Goal: Transaction & Acquisition: Purchase product/service

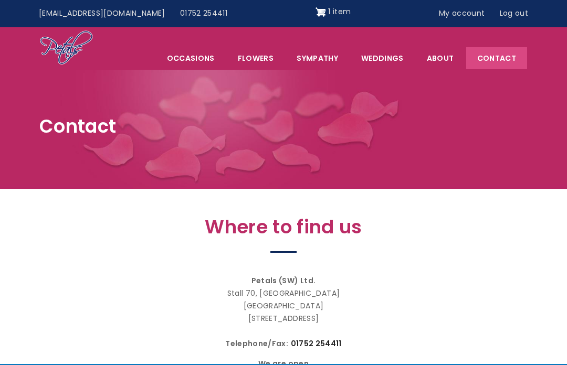
click at [565, 362] on div "Where to find us Petals (SW) Ltd. Stall 70, Plymouth City Market Plymouth Devon…" at bounding box center [283, 309] width 567 height 230
click at [319, 20] on link "1 item" at bounding box center [333, 12] width 35 height 17
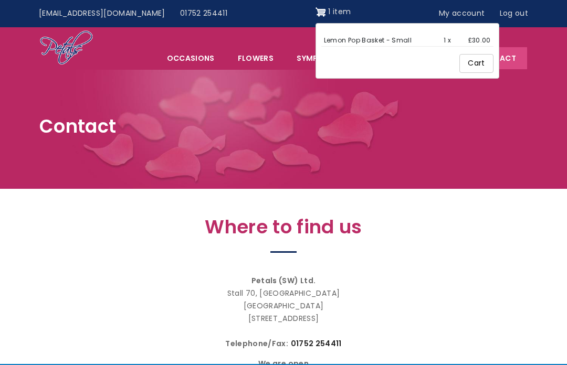
click at [318, 4] on link "1 item" at bounding box center [333, 12] width 35 height 17
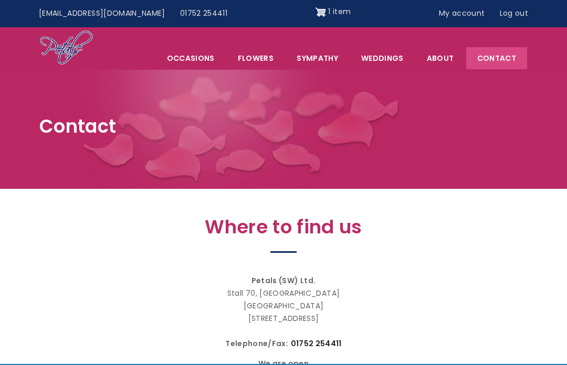
click at [316, 8] on img "Site header" at bounding box center [321, 12] width 10 height 17
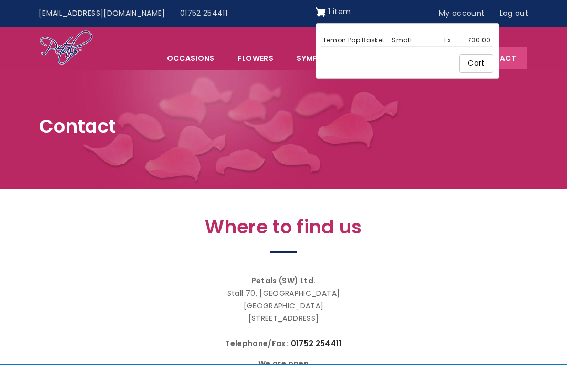
click at [465, 68] on link "Cart" at bounding box center [476, 63] width 34 height 19
click at [350, 36] on link "Lemon Pop Basket - Small" at bounding box center [368, 40] width 88 height 9
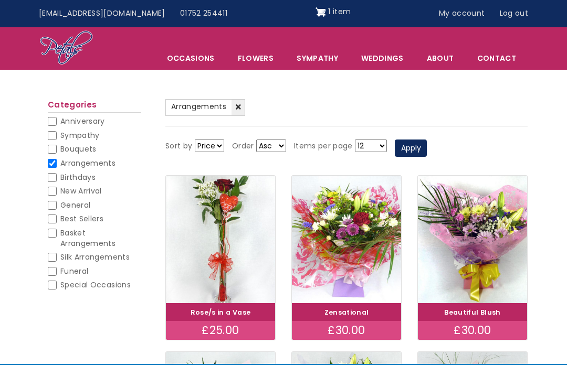
click at [316, 5] on link "1 item" at bounding box center [333, 12] width 35 height 17
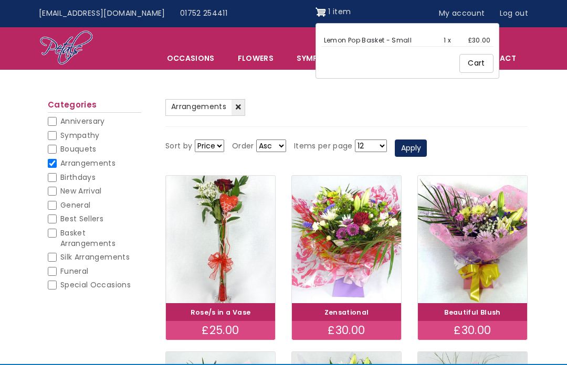
click at [467, 64] on link "Cart" at bounding box center [476, 63] width 34 height 19
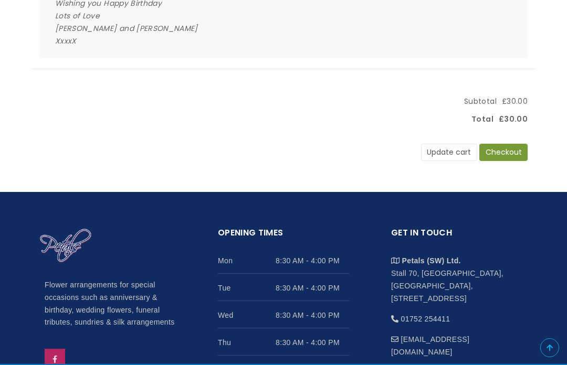
scroll to position [299, 0]
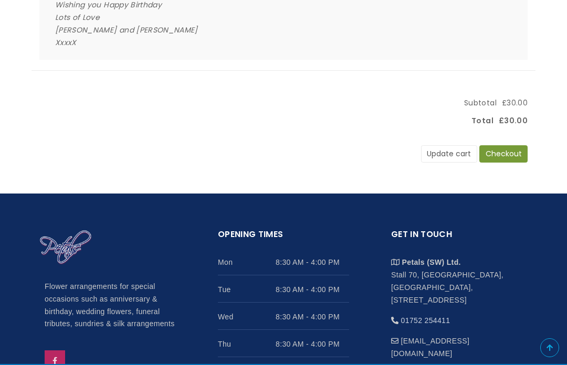
click at [504, 148] on button "Checkout" at bounding box center [503, 154] width 48 height 18
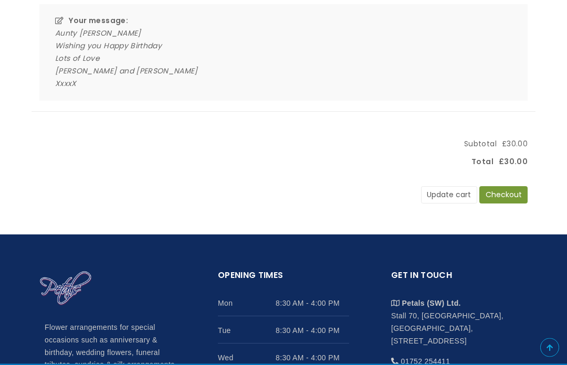
scroll to position [264, 0]
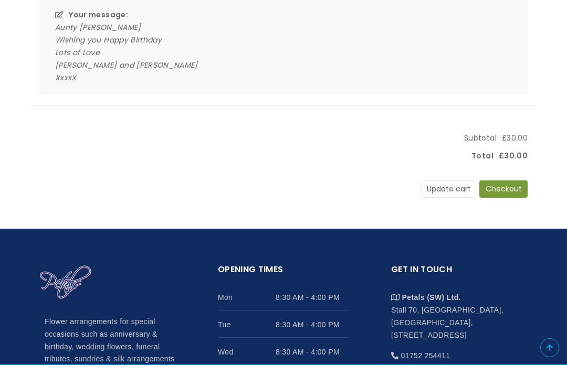
click at [444, 184] on button "Update cart" at bounding box center [449, 190] width 56 height 18
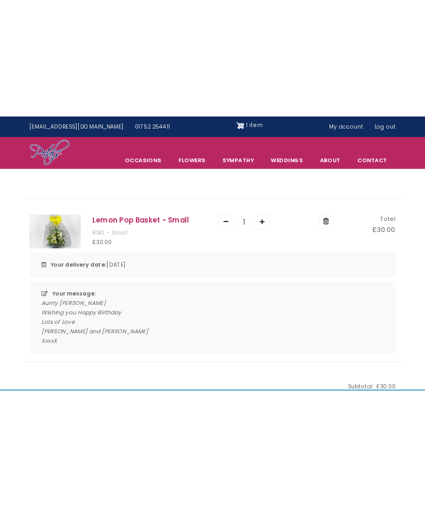
scroll to position [38, 0]
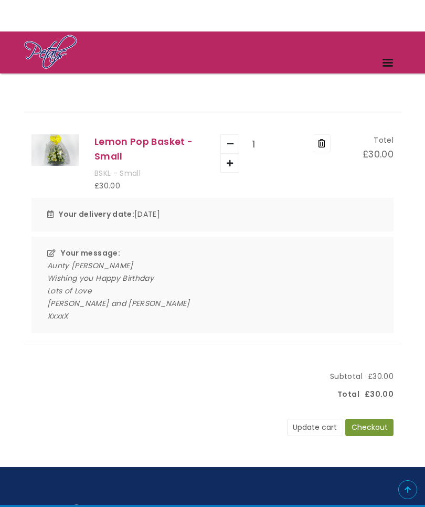
click at [310, 365] on button "Update cart" at bounding box center [315, 428] width 56 height 18
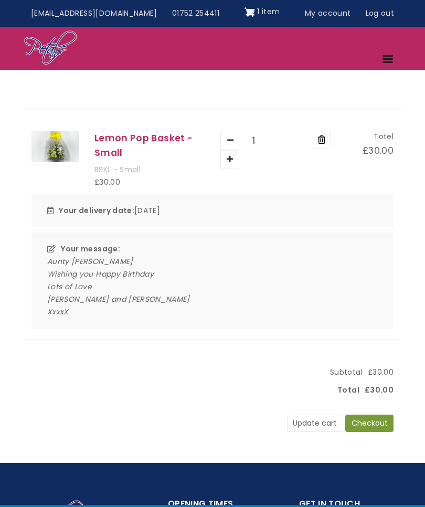
click at [374, 426] on button "Checkout" at bounding box center [369, 424] width 48 height 18
